Goal: Task Accomplishment & Management: Complete application form

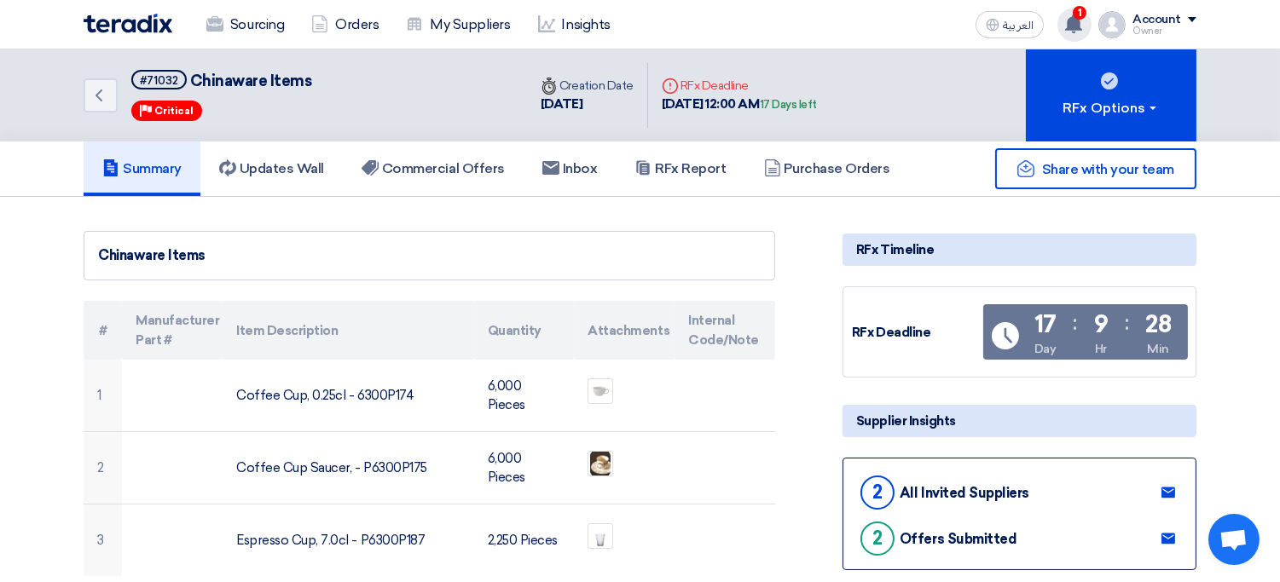
click at [1071, 29] on use at bounding box center [1073, 23] width 17 height 19
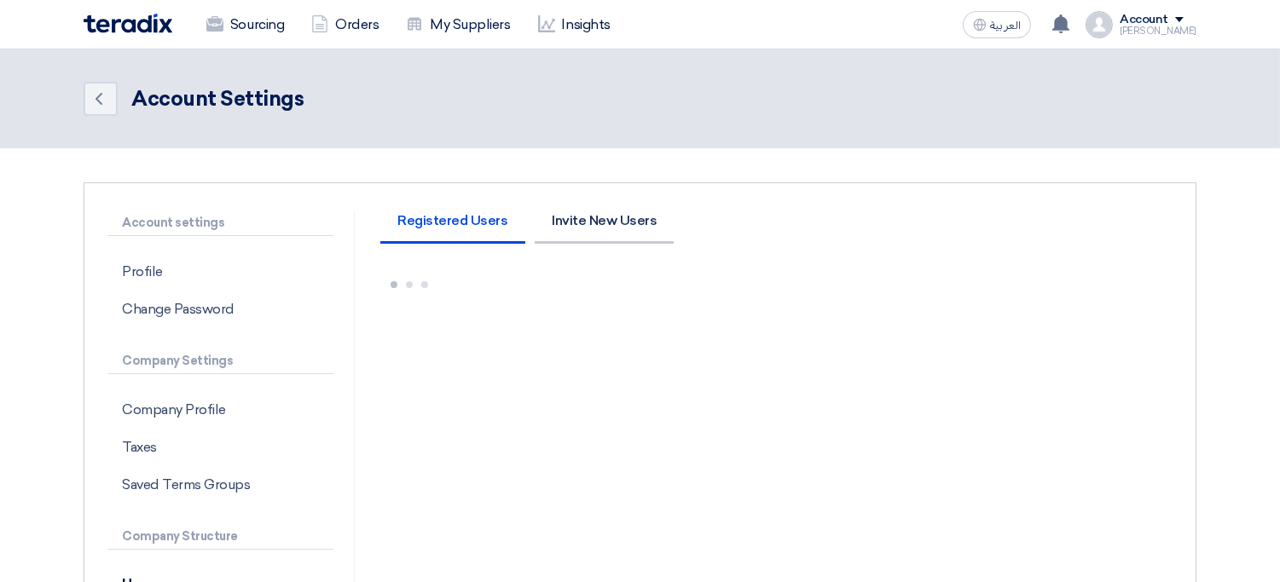
click at [558, 214] on li "Invite New Users" at bounding box center [604, 229] width 139 height 30
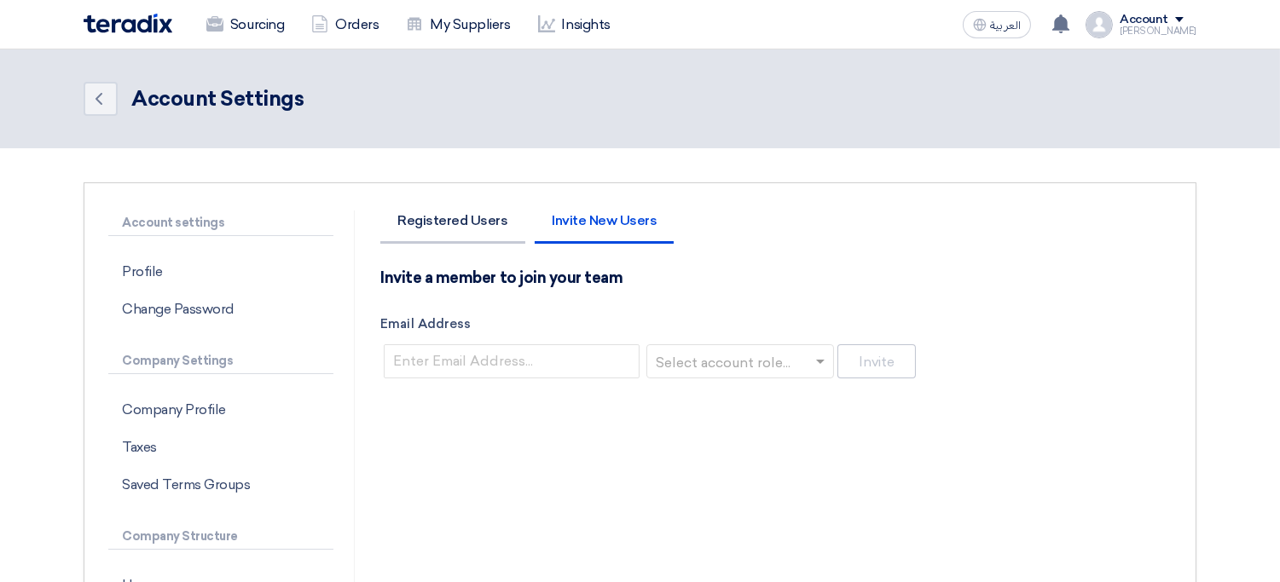
click at [469, 218] on li "Registered Users" at bounding box center [452, 229] width 144 height 30
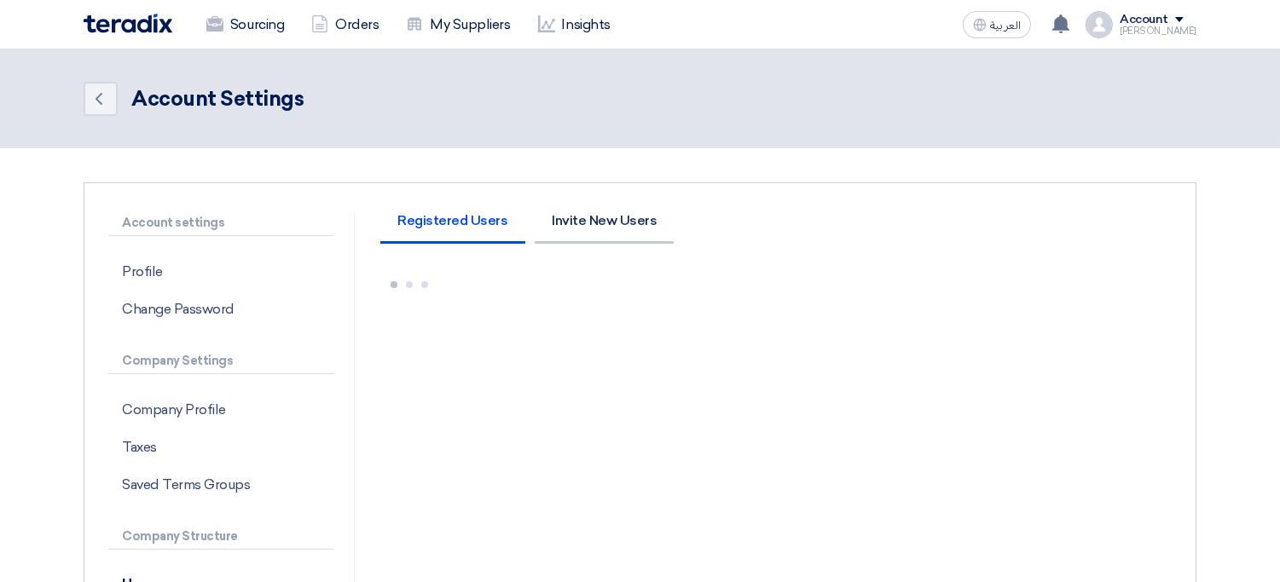
click at [574, 214] on li "Invite New Users" at bounding box center [604, 229] width 139 height 30
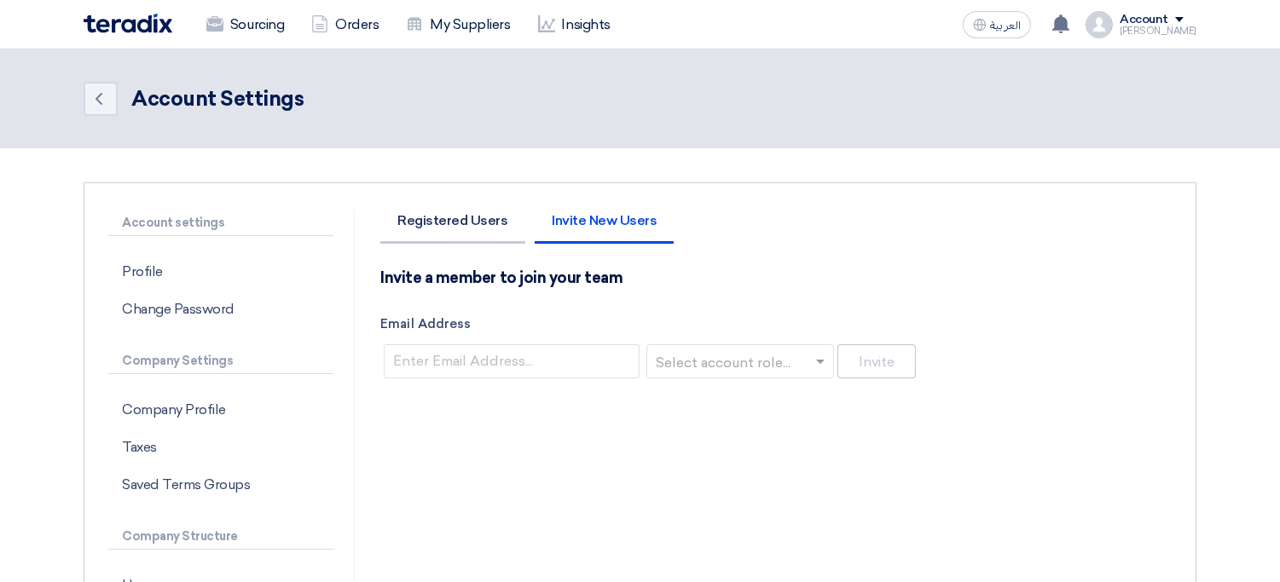
click at [473, 235] on li "Registered Users" at bounding box center [452, 229] width 144 height 30
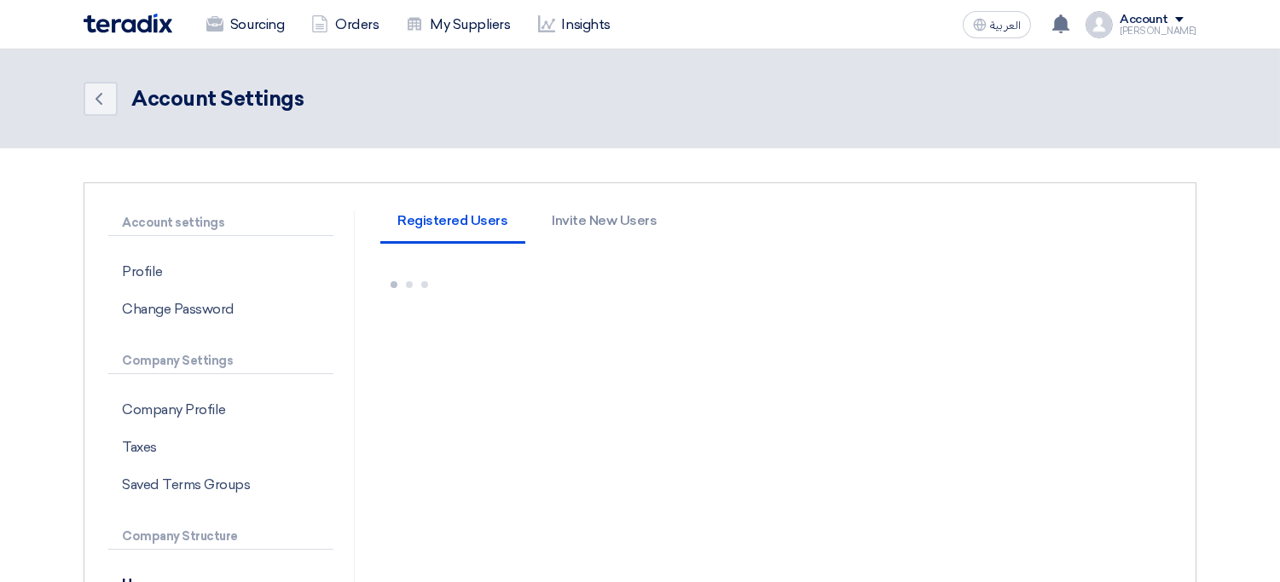
scroll to position [753, 0]
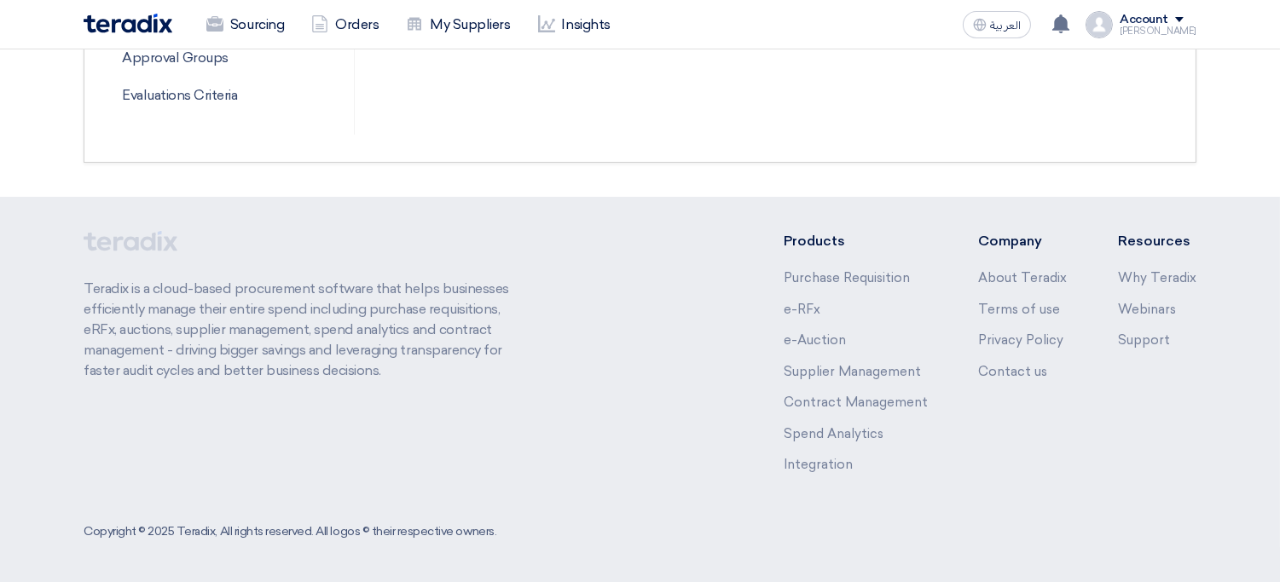
click at [605, 362] on div "Teradix is a cloud-based procurement software that helps businesses efficiently…" at bounding box center [640, 365] width 1113 height 269
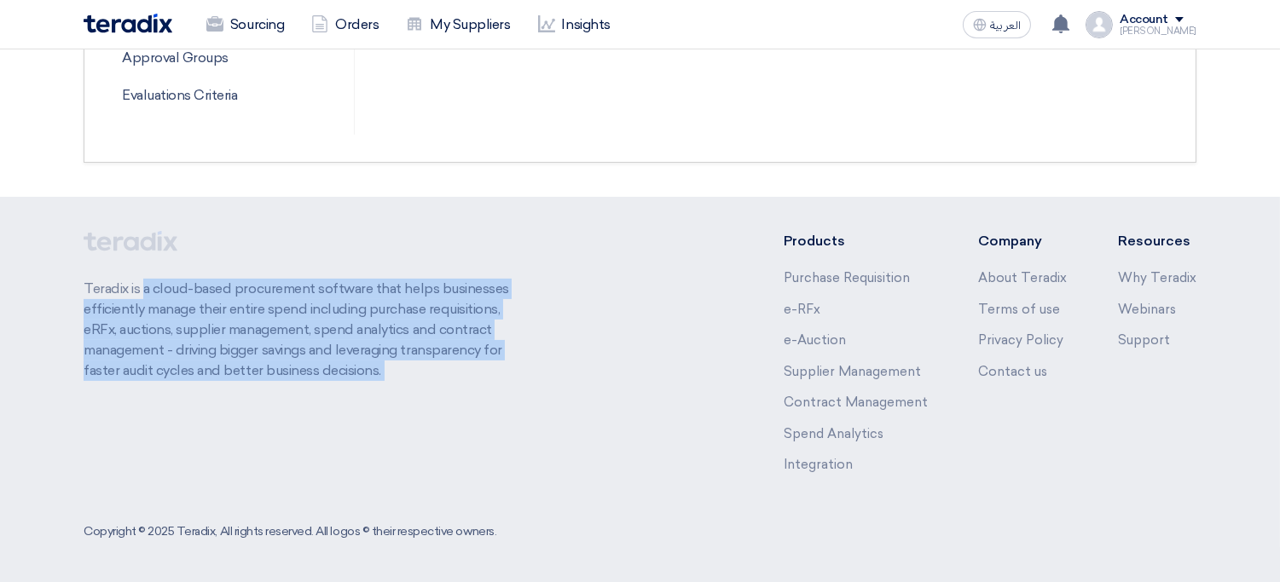
click at [605, 356] on div "Teradix is a cloud-based procurement software that helps businesses efficiently…" at bounding box center [640, 365] width 1113 height 269
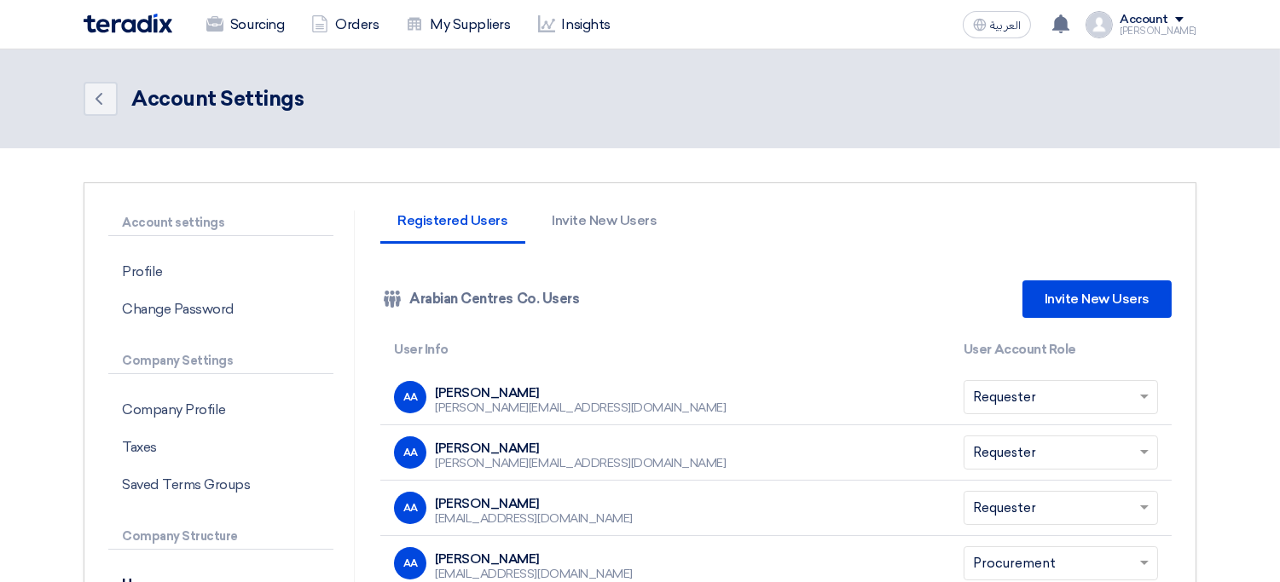
click at [1077, 300] on link "Invite New Users" at bounding box center [1097, 300] width 149 height 38
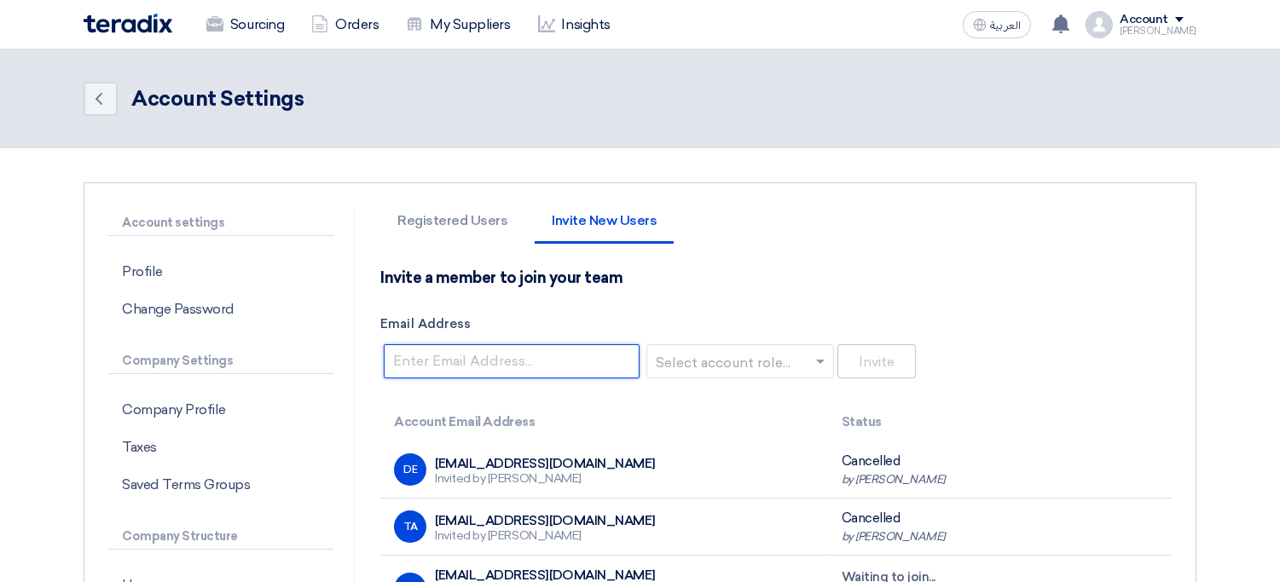
click at [588, 345] on input "Email Address" at bounding box center [512, 362] width 256 height 34
paste input "[EMAIL_ADDRESS][DOMAIN_NAME]"
click at [520, 351] on input "[EMAIL_ADDRESS][DOMAIN_NAME]" at bounding box center [512, 362] width 256 height 34
click at [608, 353] on input "[EMAIL_ADDRESS][DOMAIN_NAME]" at bounding box center [512, 362] width 256 height 34
type input "[EMAIL_ADDRESS][DOMAIN_NAME]"
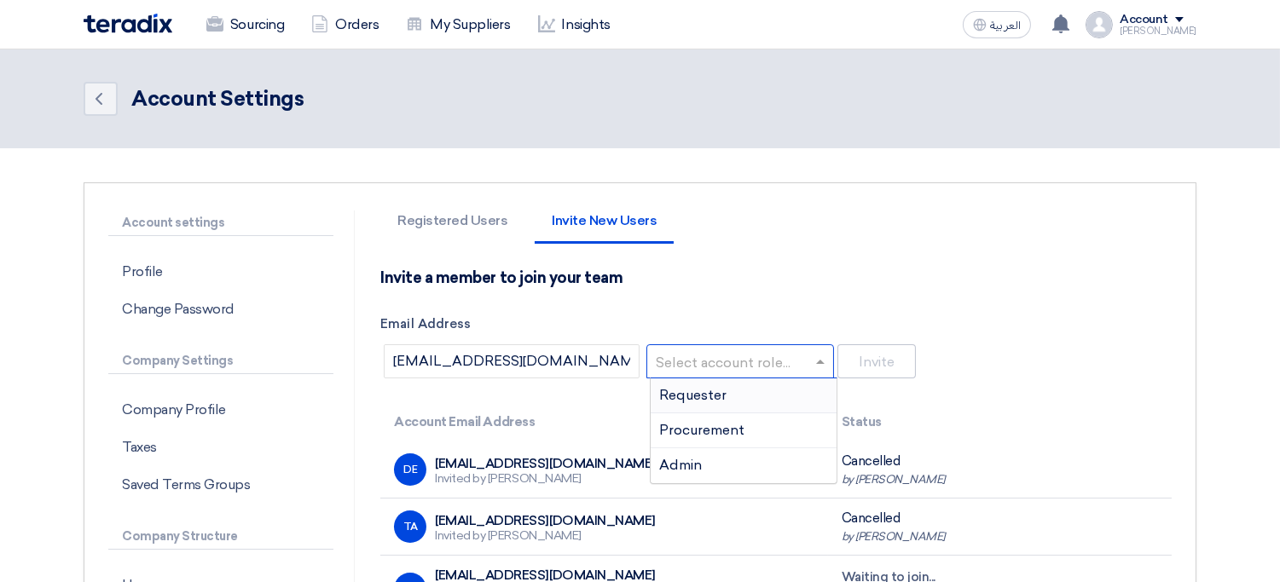
click at [754, 359] on input "text" at bounding box center [735, 363] width 152 height 28
click at [808, 298] on div "Invite a member to join your team Email Address [EMAIL_ADDRESS][DOMAIN_NAME] Se…" at bounding box center [775, 325] width 791 height 113
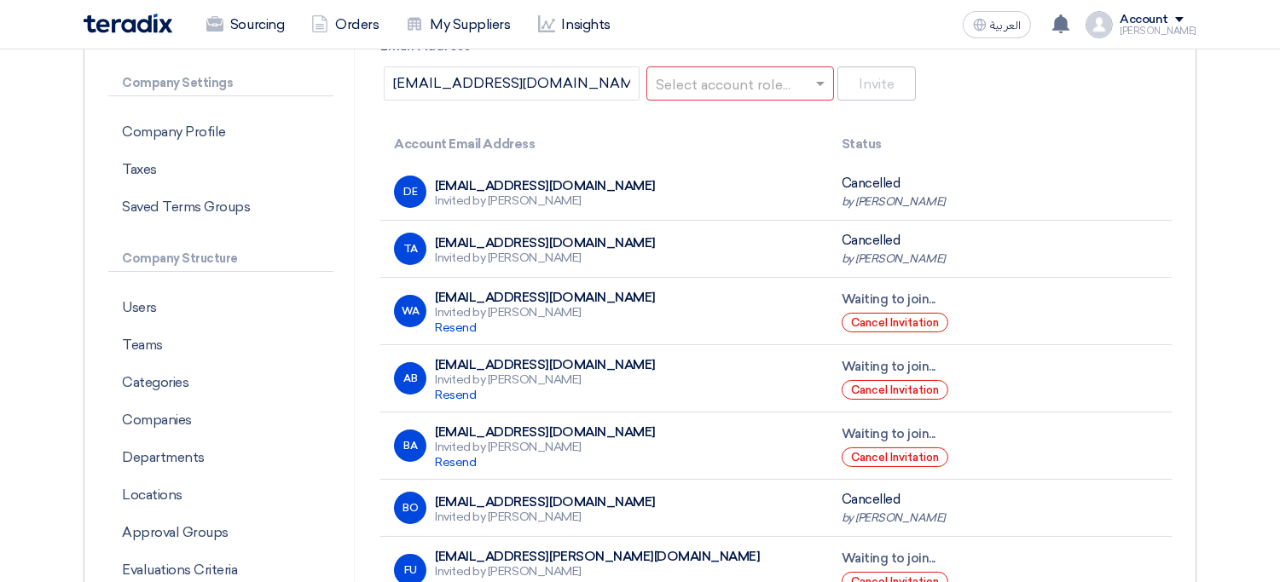
scroll to position [270, 0]
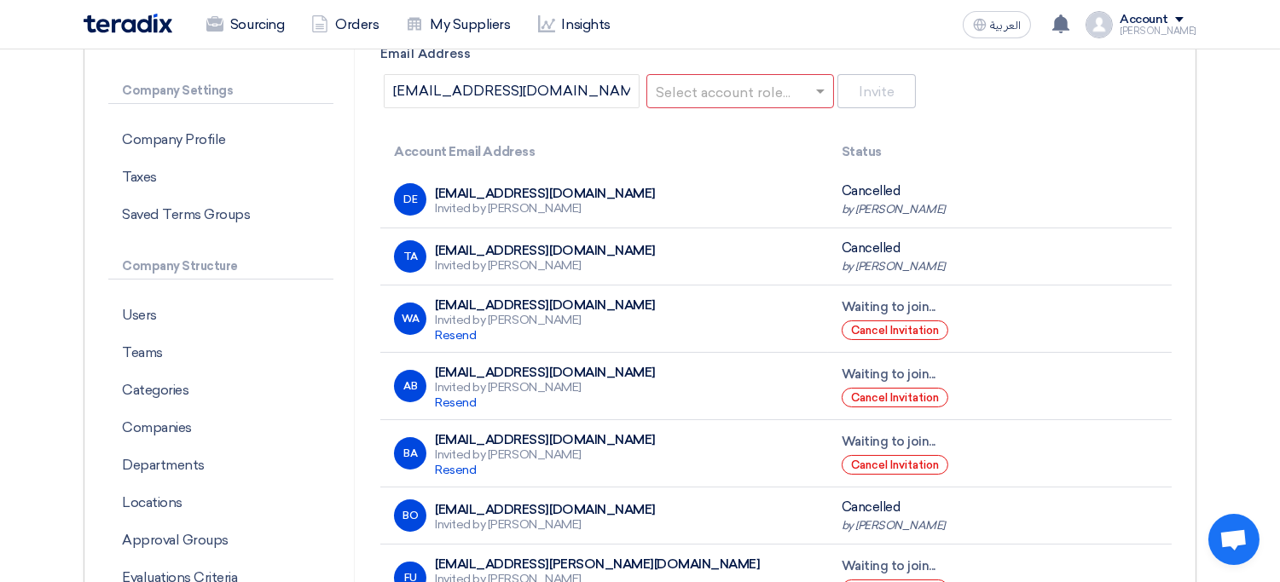
click at [791, 96] on input "text" at bounding box center [735, 92] width 152 height 28
click at [569, 136] on th "Account Email Address" at bounding box center [603, 152] width 447 height 40
click at [747, 96] on input "text" at bounding box center [735, 92] width 152 height 28
click at [721, 121] on span "Requester" at bounding box center [692, 125] width 67 height 16
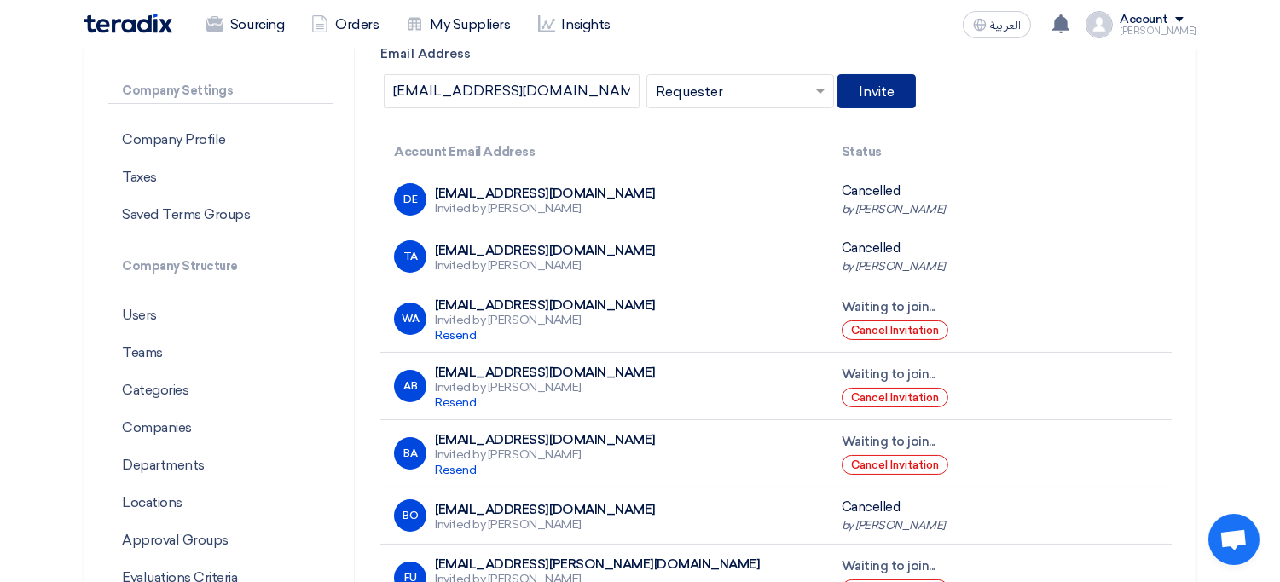
click at [870, 96] on button "Invite" at bounding box center [876, 91] width 78 height 34
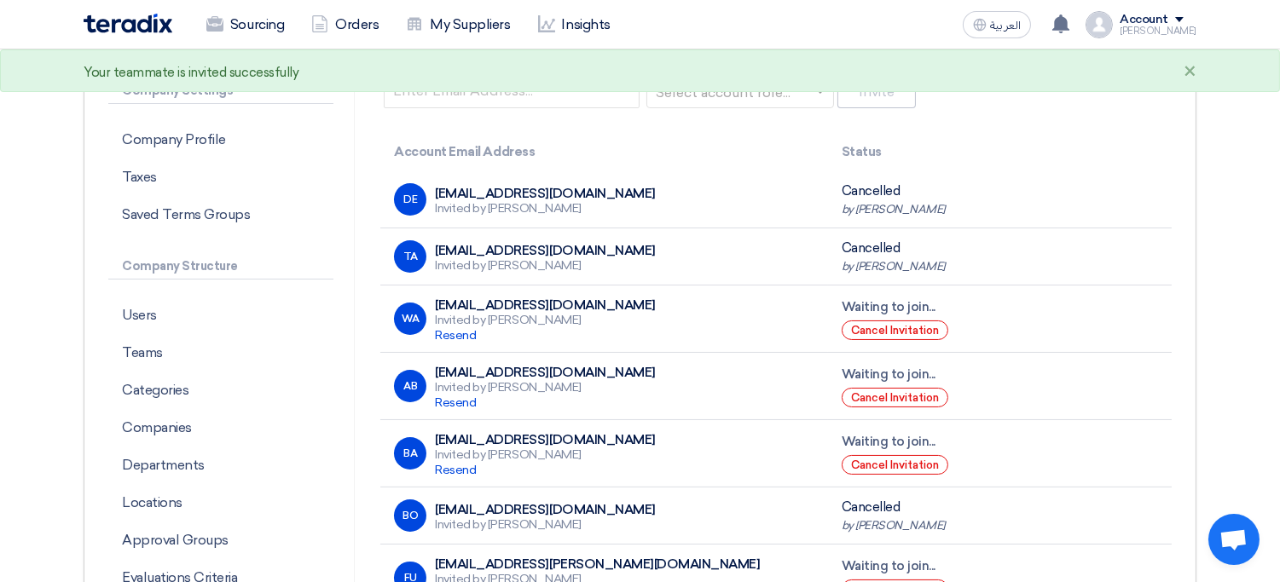
click at [969, 103] on div "Invite a member to join your team Email Address Select account role... Invite" at bounding box center [775, 54] width 791 height 113
click at [671, 148] on th "Account Email Address" at bounding box center [603, 152] width 447 height 40
